Goal: Task Accomplishment & Management: Complete application form

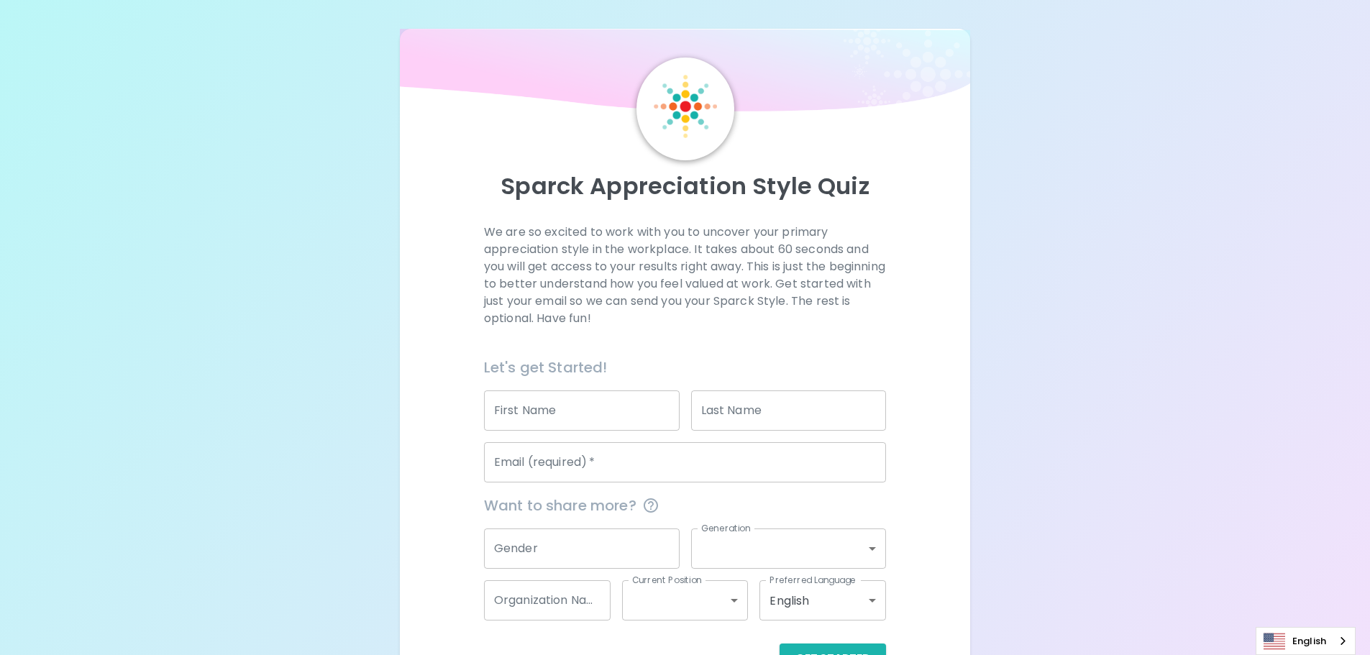
scroll to position [47, 0]
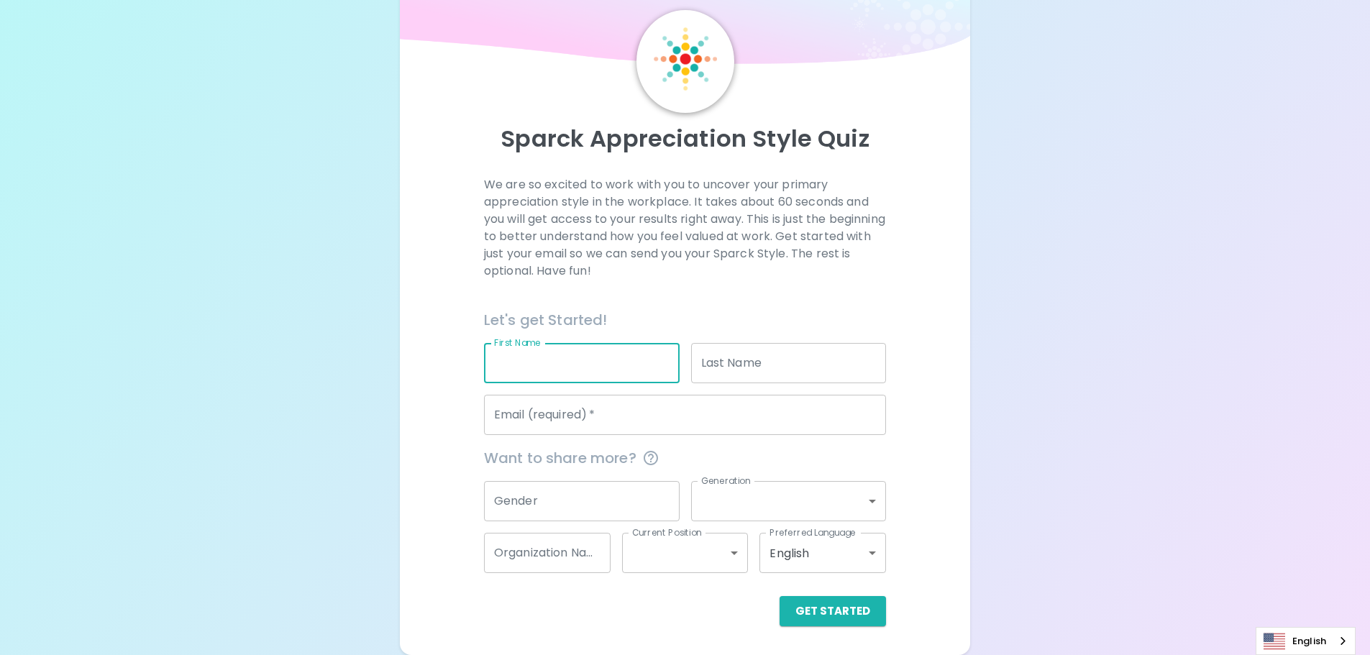
click at [628, 362] on input "First Name" at bounding box center [582, 363] width 196 height 40
type input "อ"
type input "Jj"
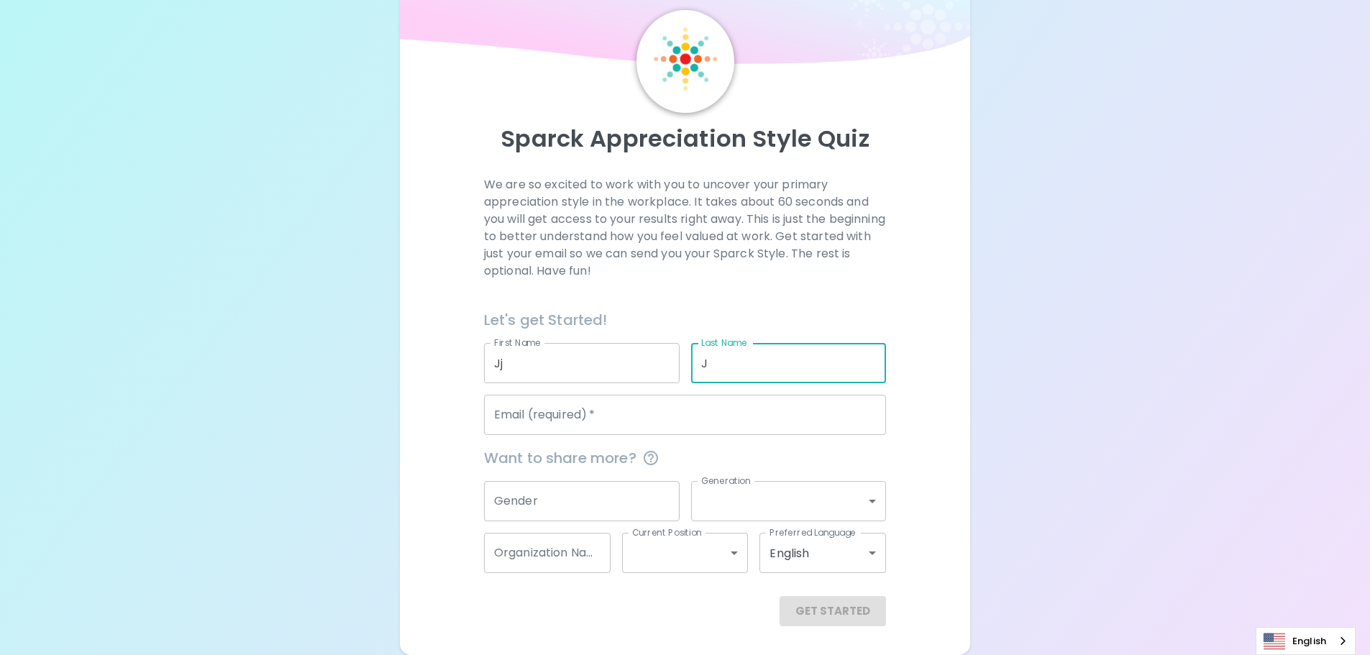
type input "J"
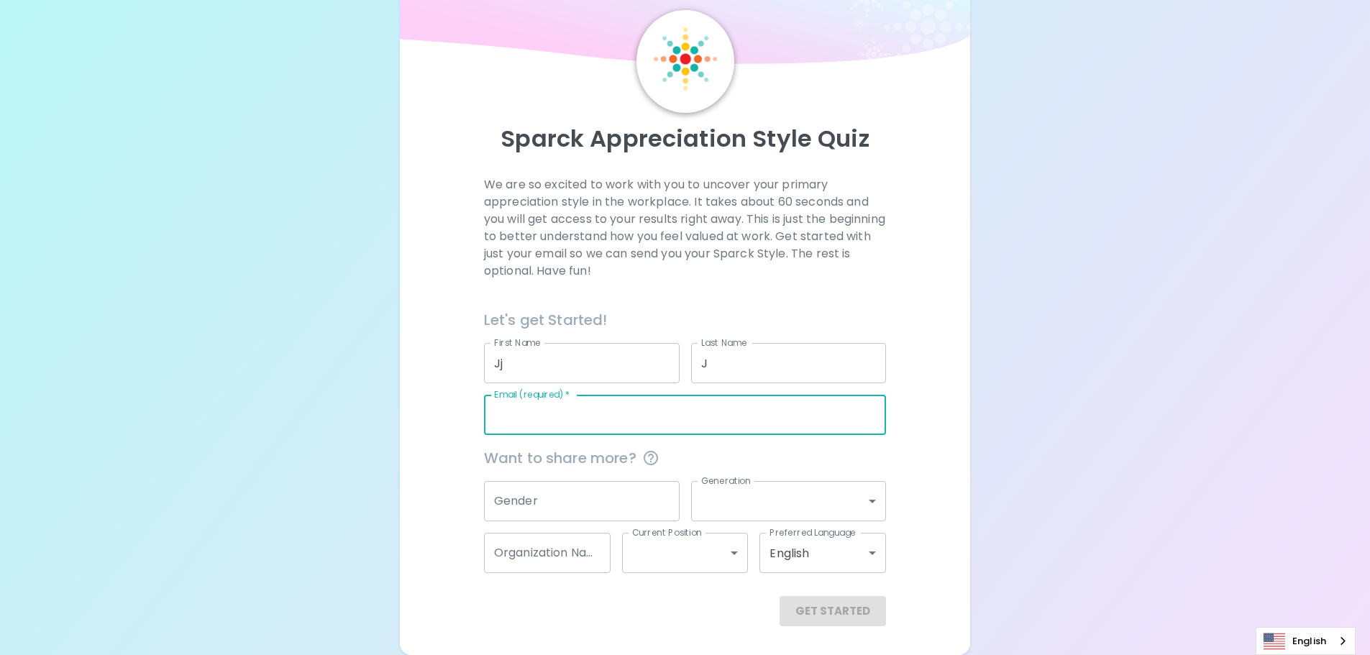
drag, startPoint x: 629, startPoint y: 424, endPoint x: 630, endPoint y: 432, distance: 7.9
click at [629, 424] on input "Email (required)   *" at bounding box center [685, 415] width 402 height 40
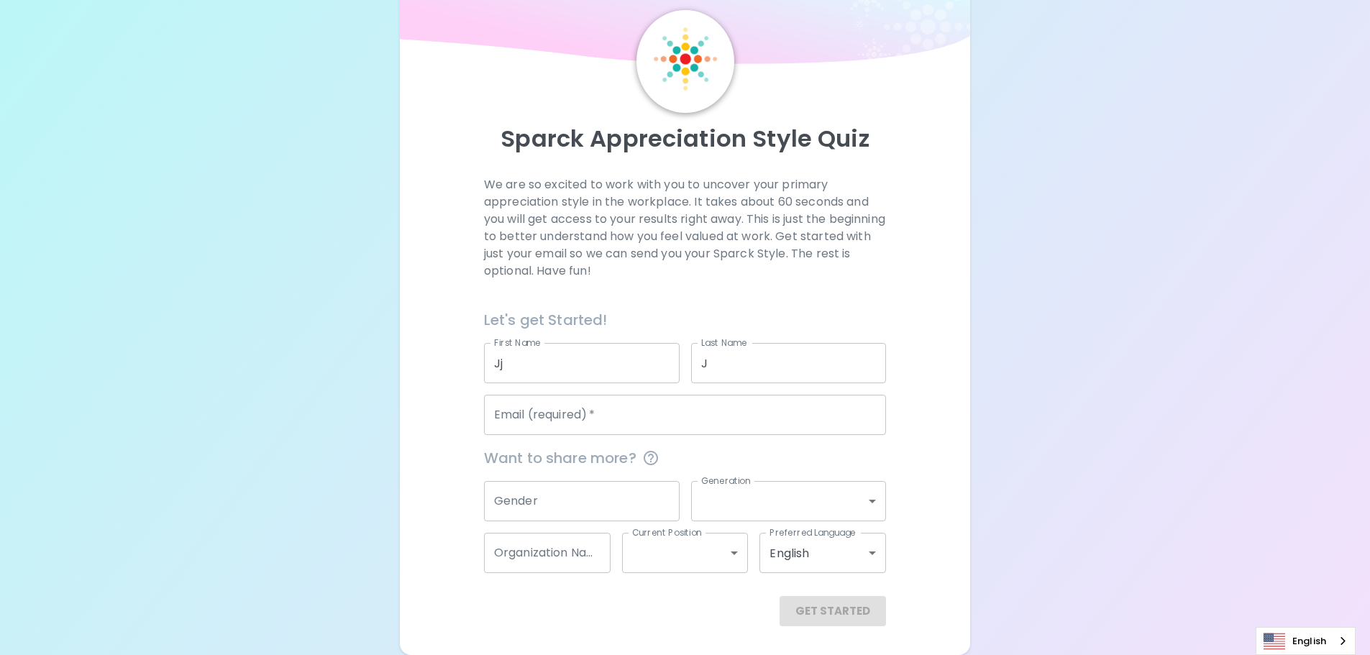
click at [975, 489] on div "Sparck Appreciation Style Quiz We are so excited to work with you to uncover yo…" at bounding box center [685, 304] width 1370 height 703
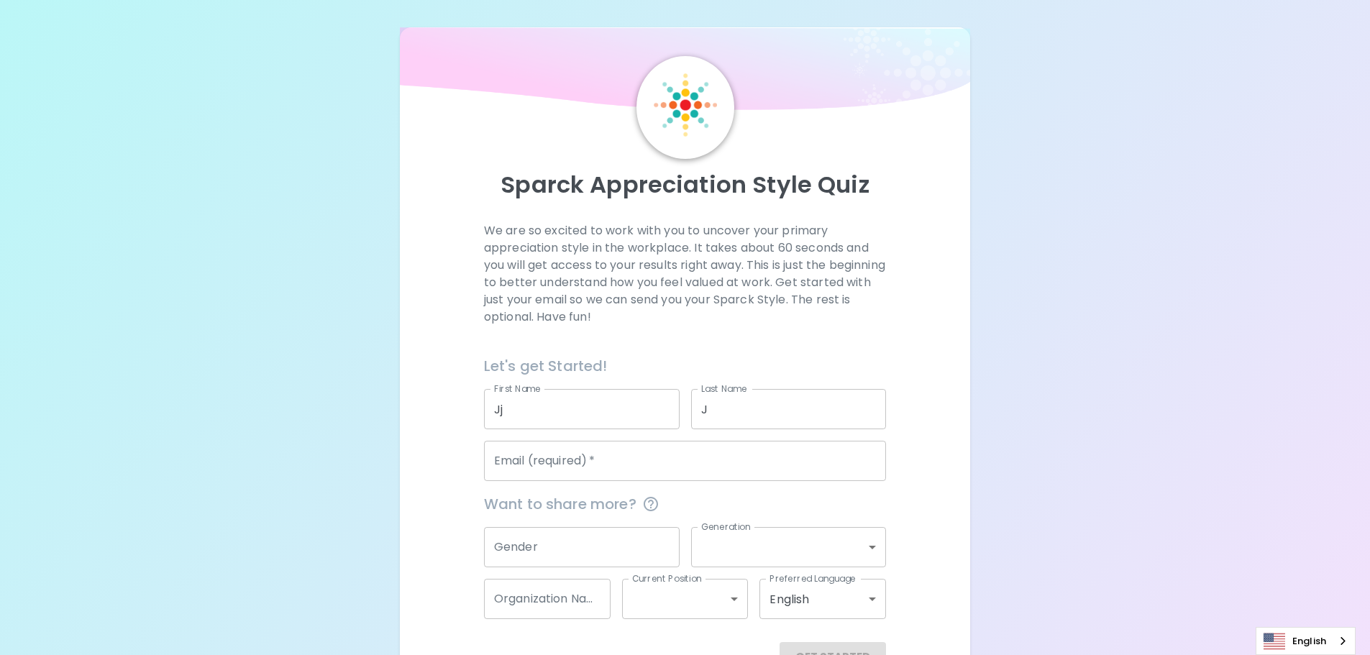
scroll to position [0, 0]
drag, startPoint x: 542, startPoint y: 408, endPoint x: 562, endPoint y: 411, distance: 20.3
click at [543, 409] on input "Jj" at bounding box center [582, 411] width 196 height 40
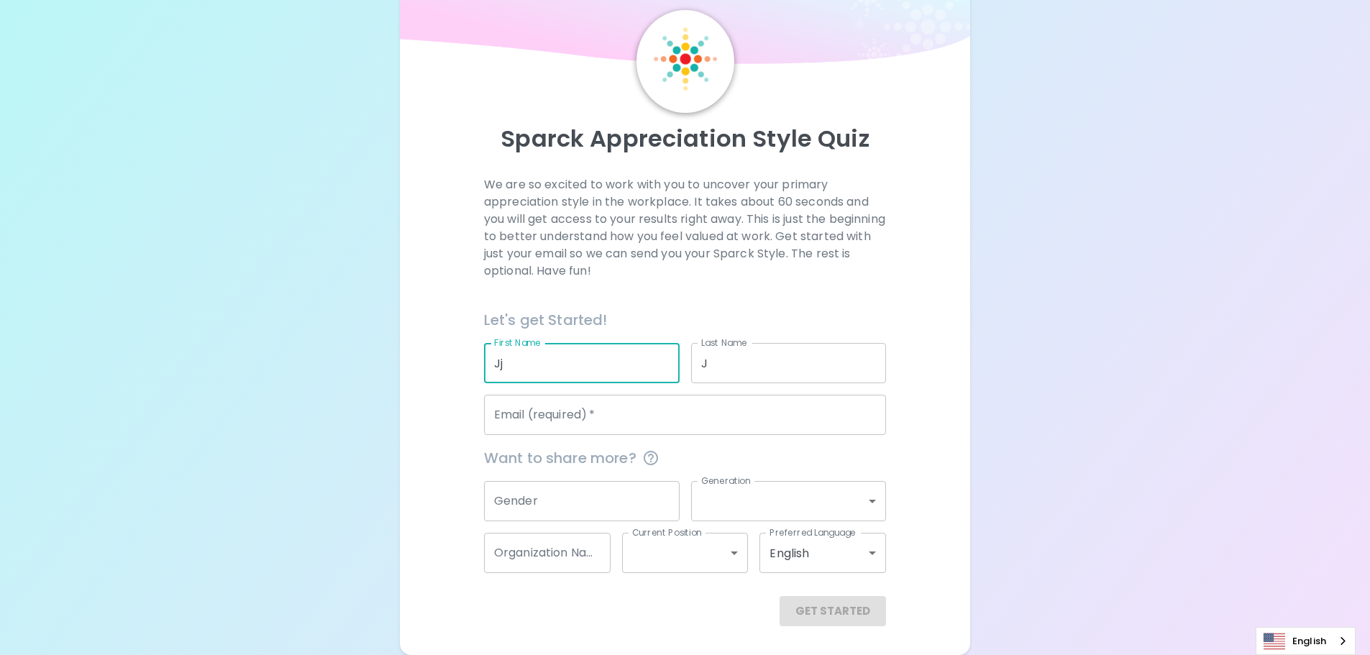
click at [861, 500] on body "Sparck Appreciation Style Quiz We are so excited to work with you to uncover yo…" at bounding box center [685, 304] width 1370 height 703
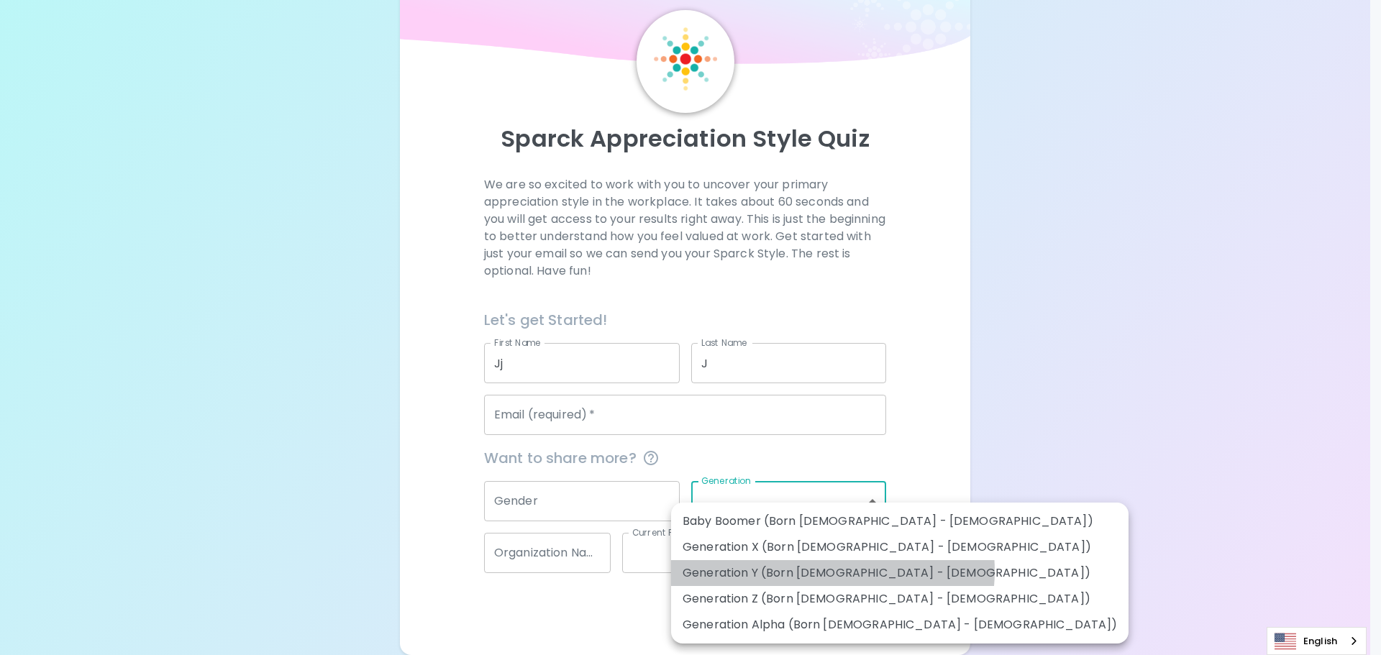
click at [832, 571] on li "Generation Y (Born [DEMOGRAPHIC_DATA] - [DEMOGRAPHIC_DATA])" at bounding box center [899, 573] width 457 height 26
type input "generation_y"
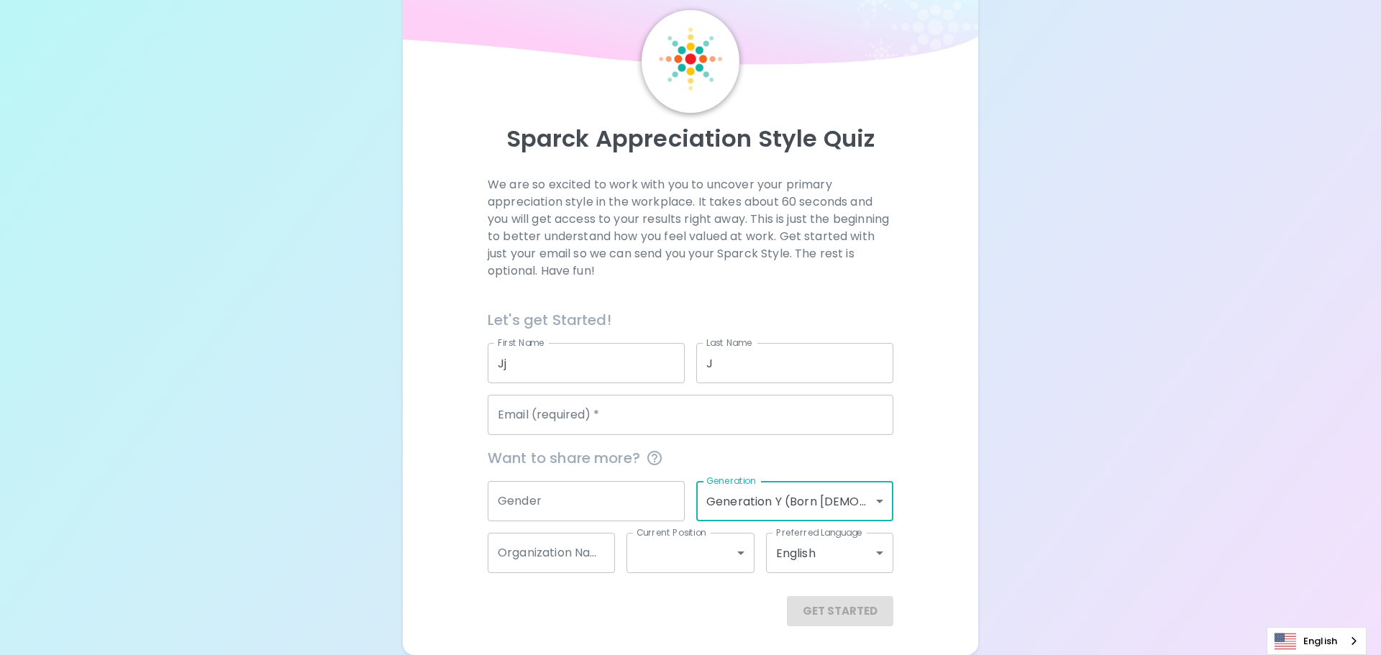
click at [639, 414] on input "Email (required)   *" at bounding box center [691, 415] width 406 height 40
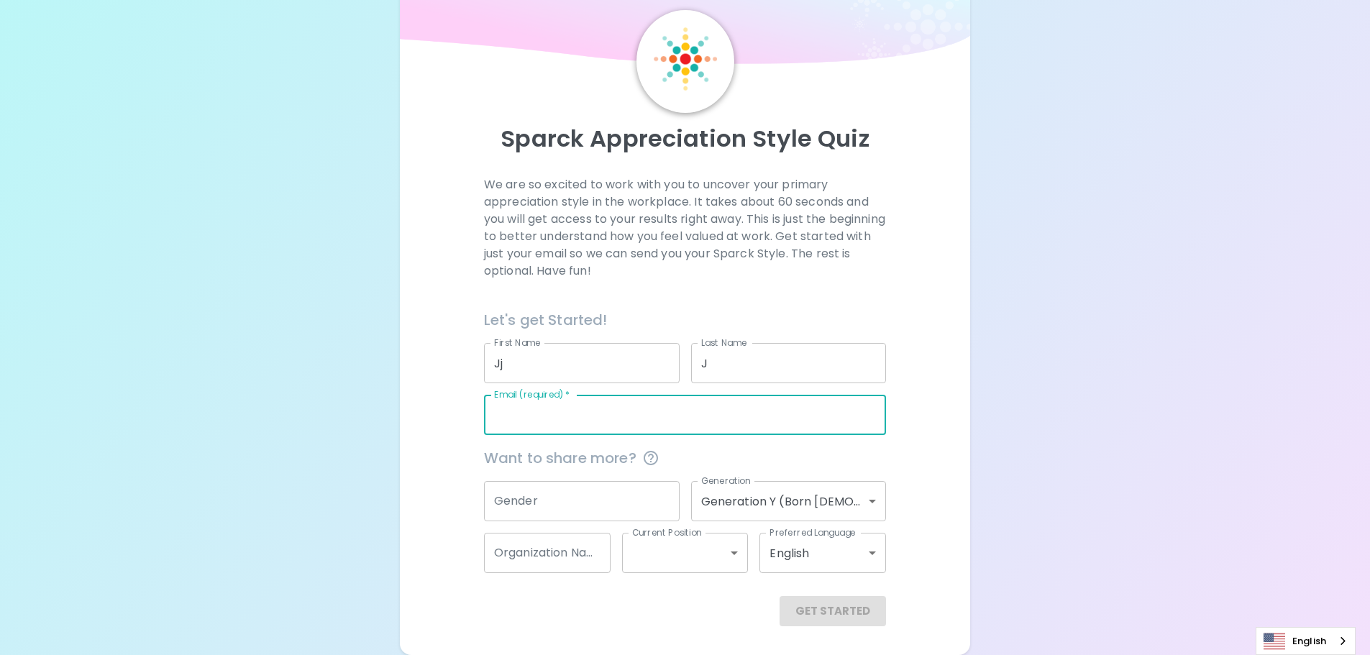
click at [523, 423] on input "Email (required)   *" at bounding box center [685, 415] width 402 height 40
type input "[EMAIL_ADDRESS][DOMAIN_NAME]"
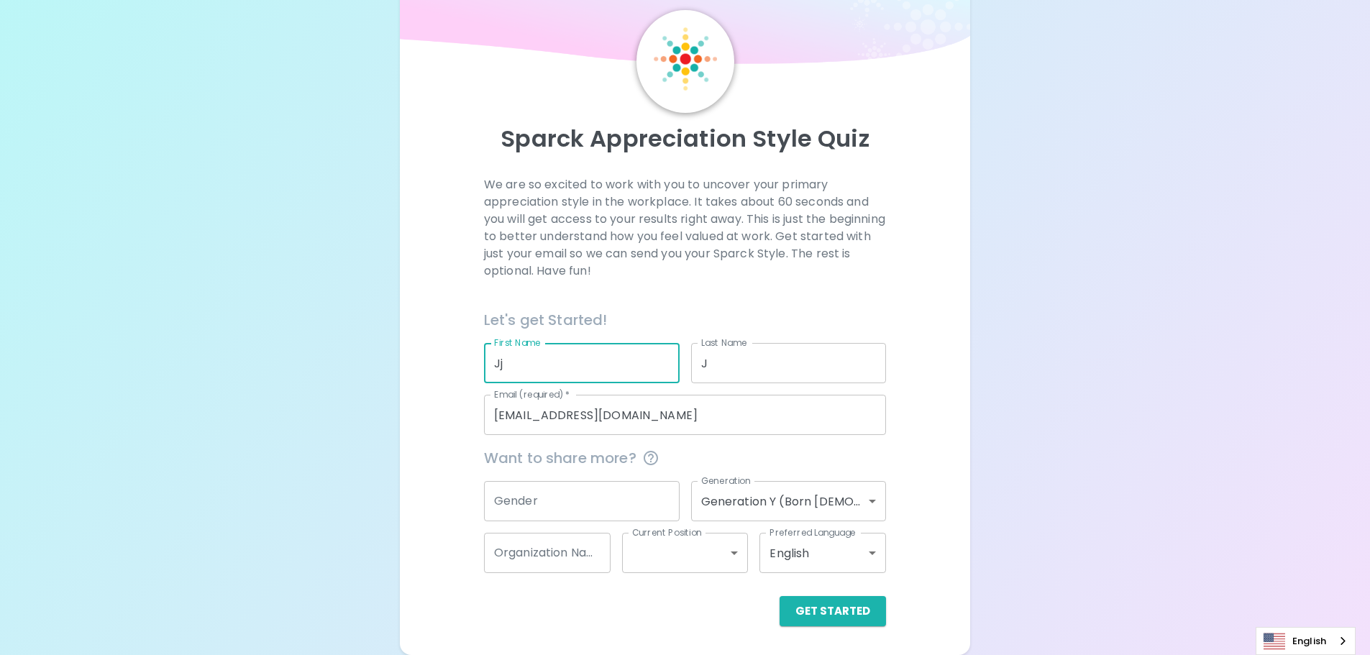
click at [556, 366] on input "Jj" at bounding box center [582, 363] width 196 height 40
type input "c"
type input "Vasana"
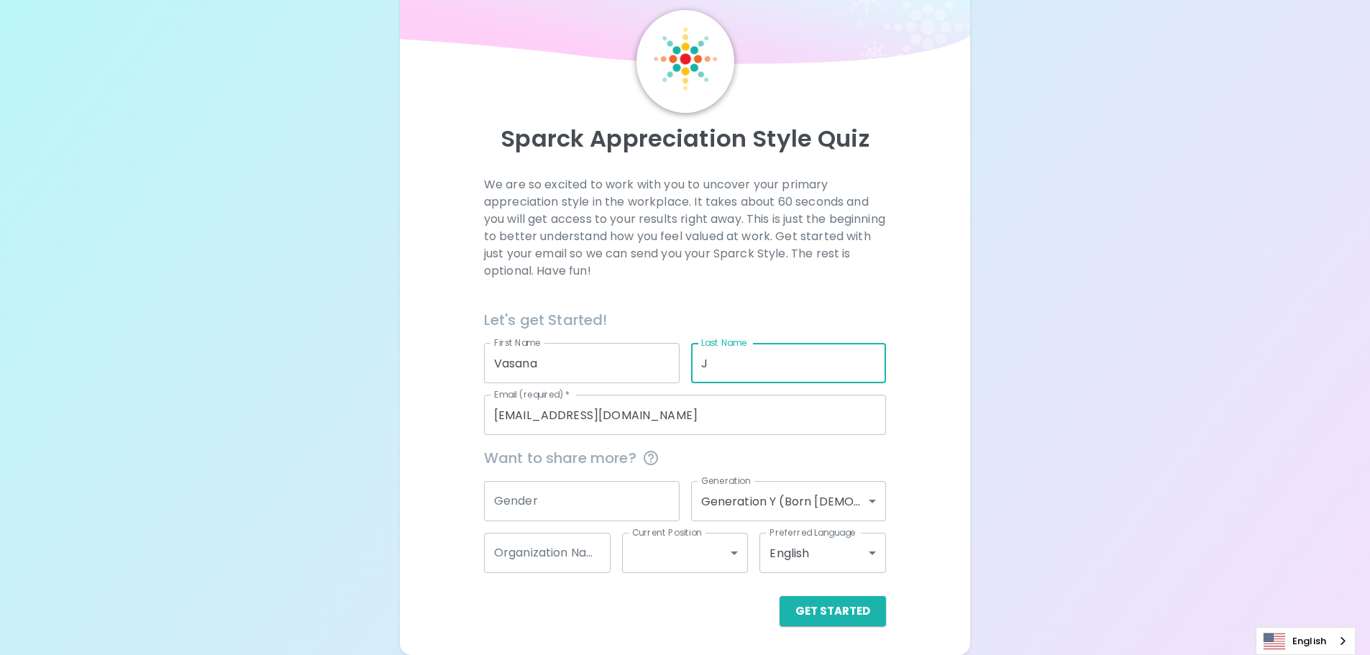
click at [718, 378] on input "J" at bounding box center [789, 363] width 196 height 40
type input "v"
click at [567, 511] on input "Gender" at bounding box center [582, 501] width 196 height 40
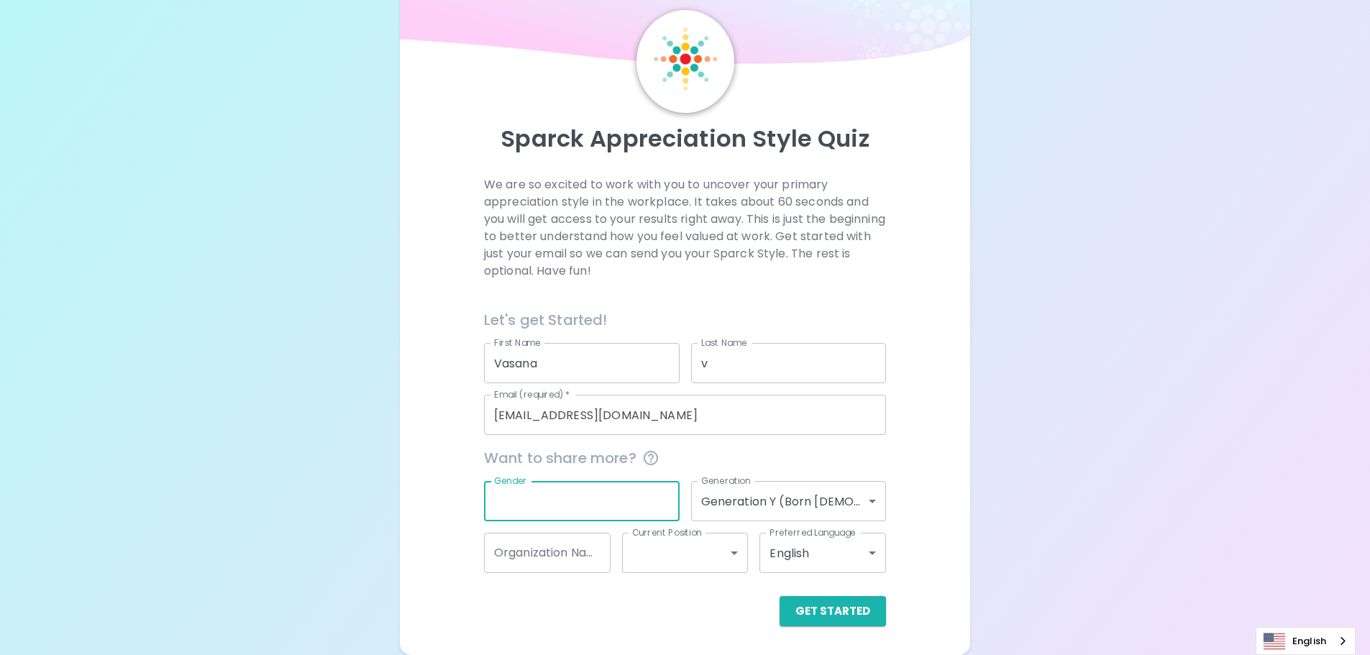
click at [568, 550] on input "Organization Name" at bounding box center [547, 553] width 127 height 40
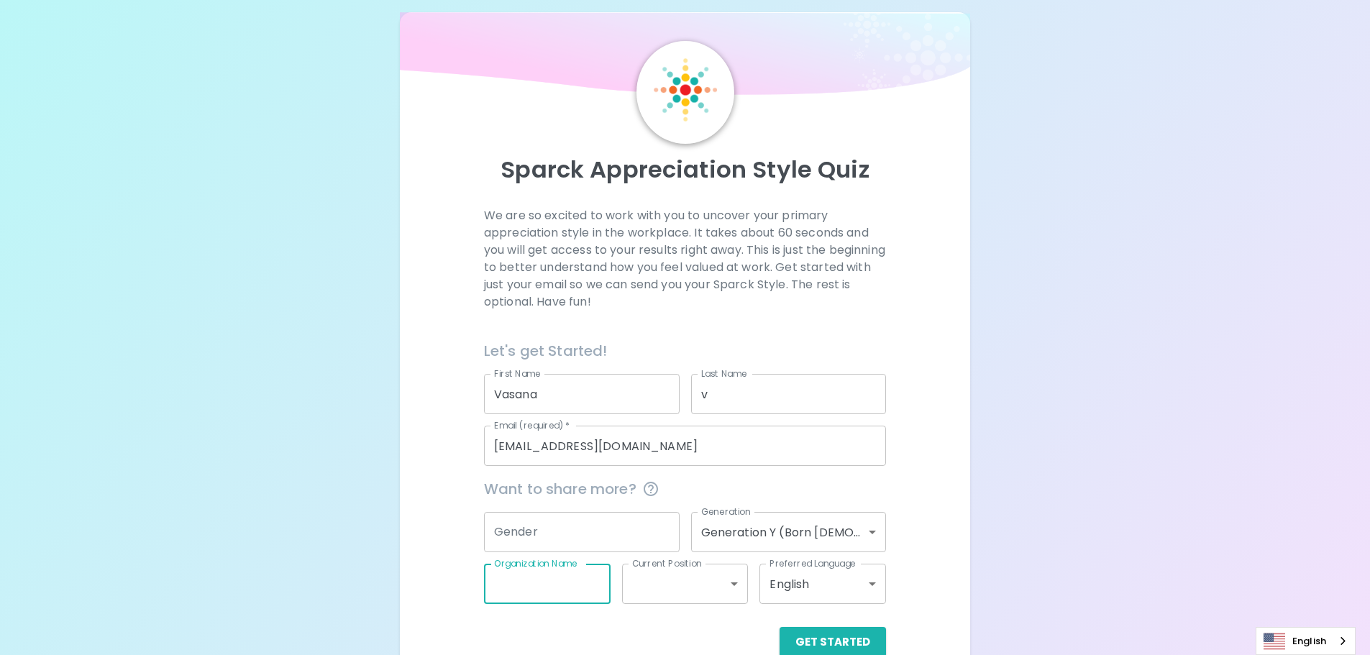
scroll to position [0, 0]
